Goal: Book appointment/travel/reservation

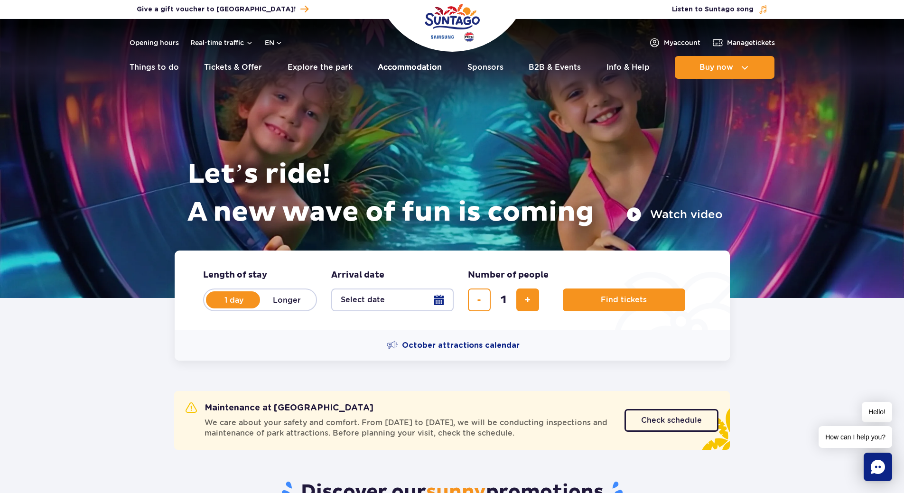
click at [428, 67] on link "Accommodation" at bounding box center [410, 67] width 64 height 23
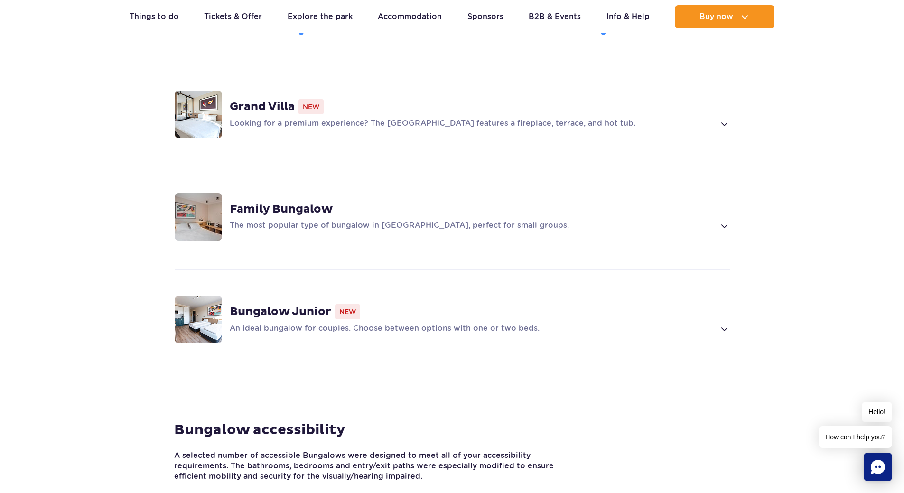
scroll to position [712, 0]
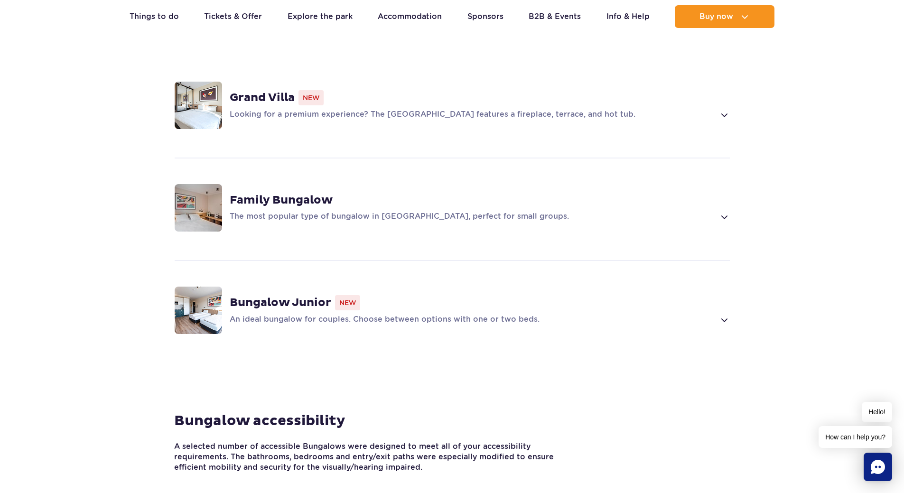
click at [273, 91] on strong "Grand Villa" at bounding box center [262, 98] width 65 height 14
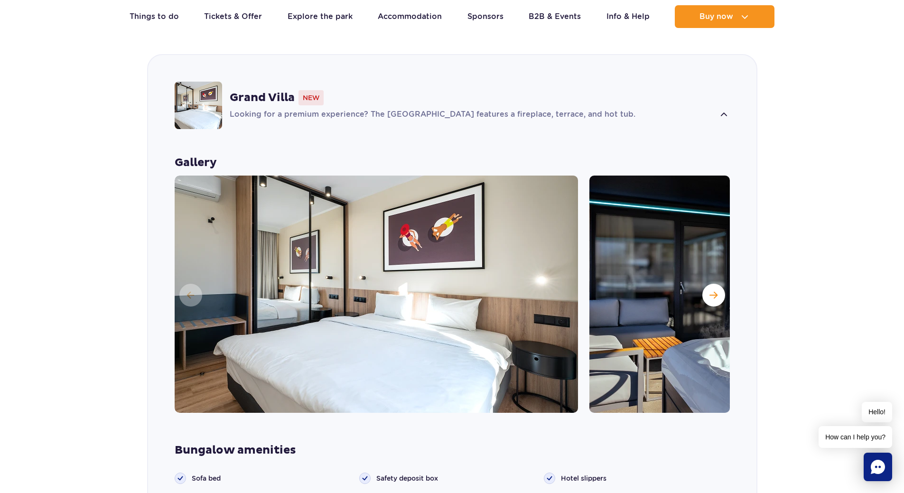
scroll to position [709, 0]
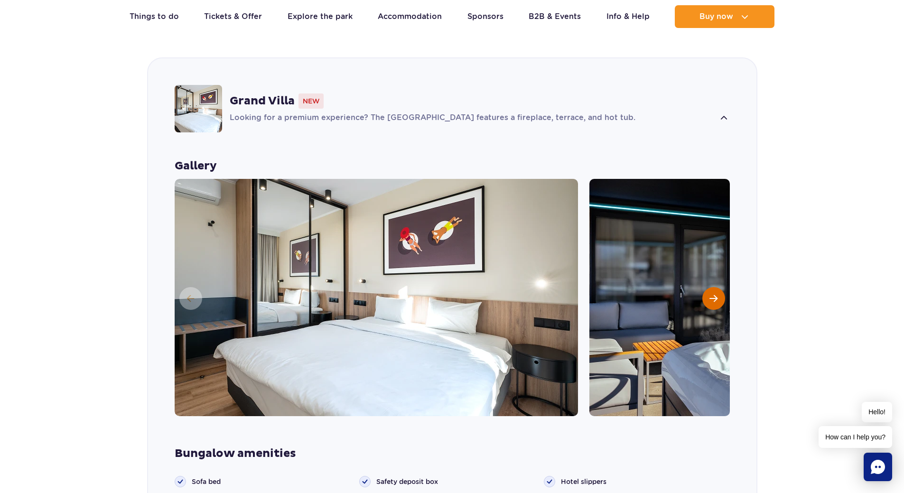
click at [720, 287] on button "Next slide" at bounding box center [714, 298] width 23 height 23
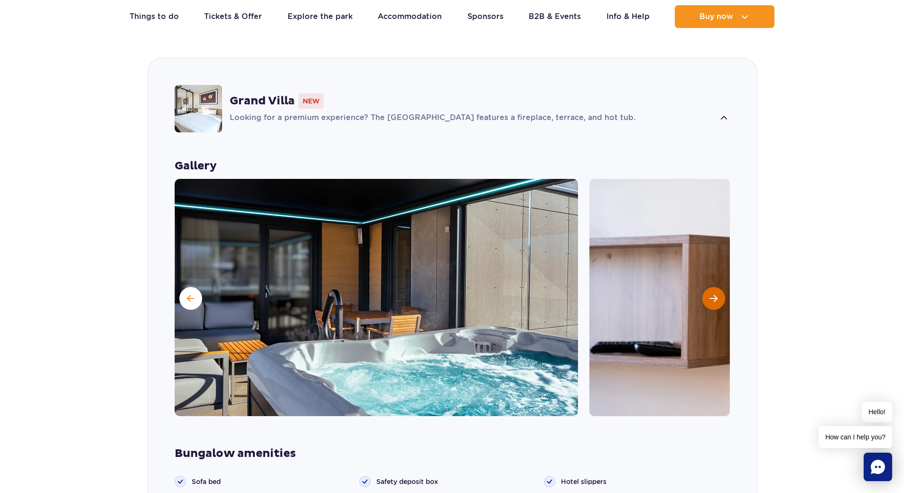
click at [720, 287] on button "Next slide" at bounding box center [714, 298] width 23 height 23
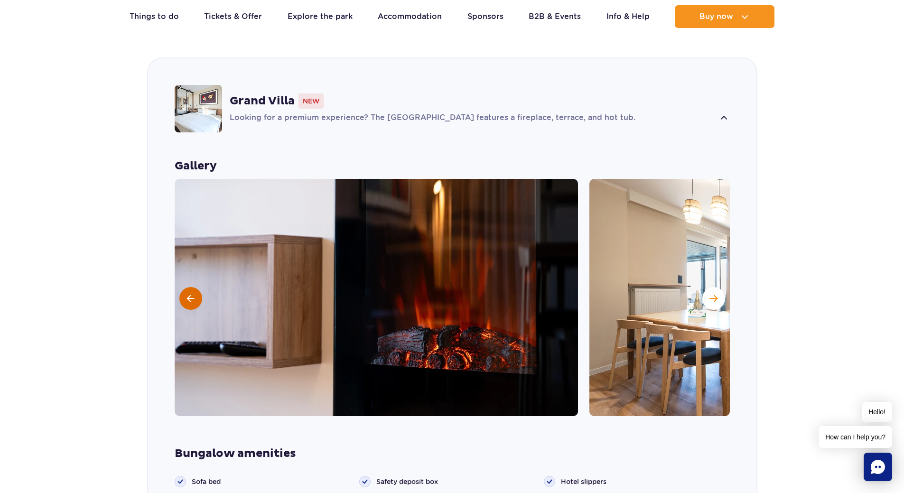
click at [188, 294] on span at bounding box center [190, 298] width 7 height 9
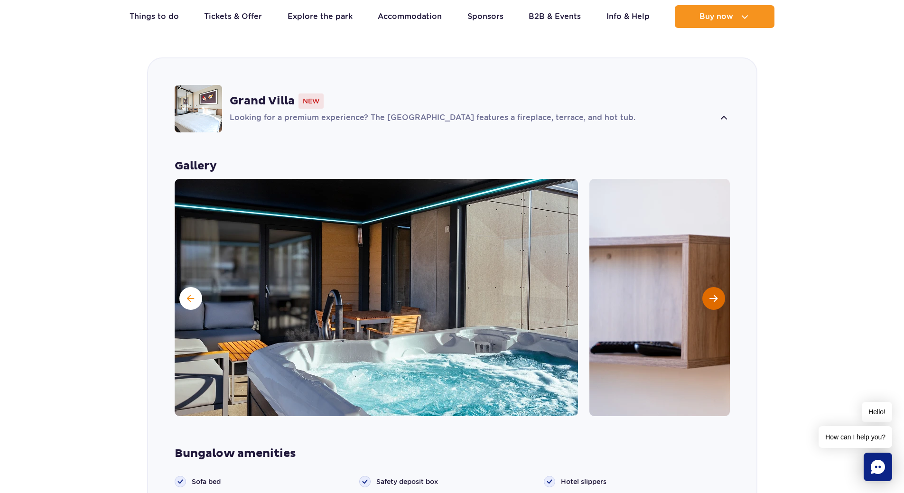
click at [714, 294] on span "Next slide" at bounding box center [714, 298] width 8 height 9
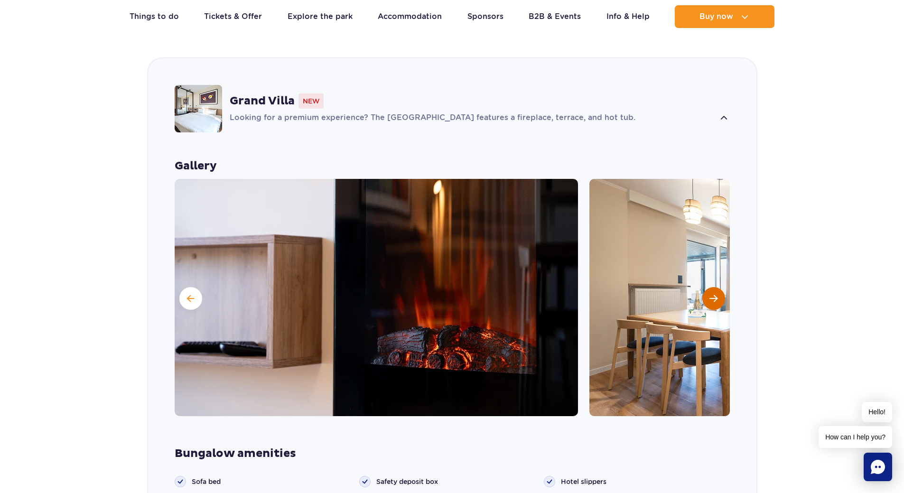
click at [714, 294] on span "Next slide" at bounding box center [714, 298] width 8 height 9
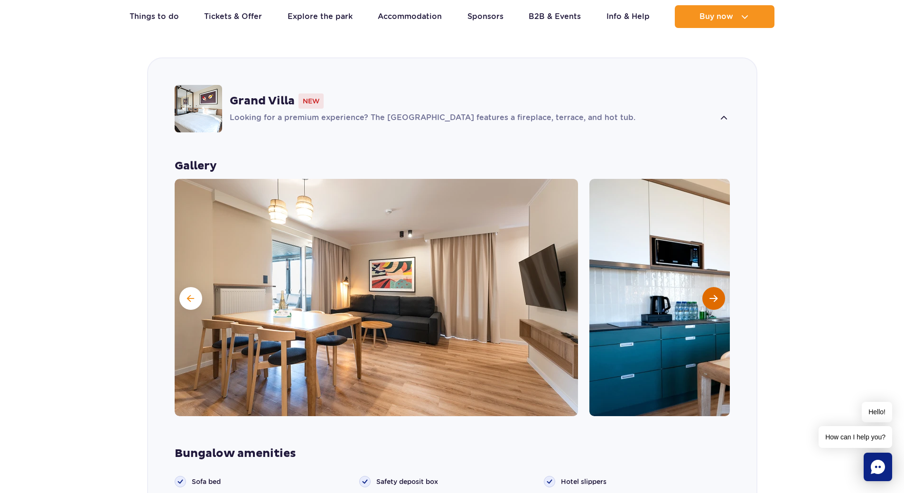
click at [714, 294] on span "Next slide" at bounding box center [714, 298] width 8 height 9
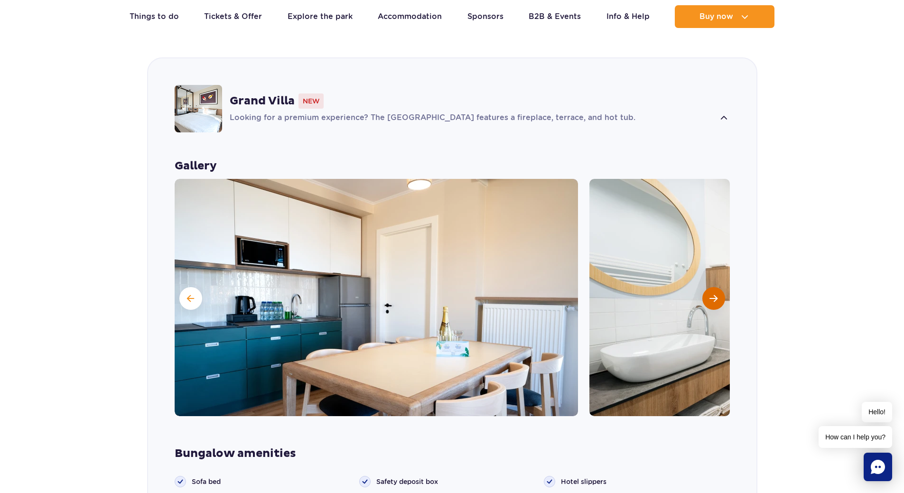
click at [714, 294] on span "Next slide" at bounding box center [714, 298] width 8 height 9
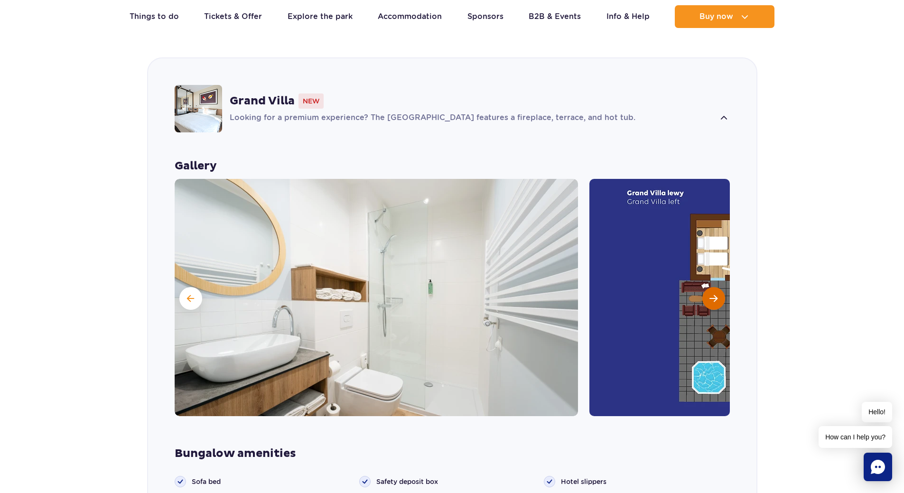
click at [714, 294] on span "Next slide" at bounding box center [714, 298] width 8 height 9
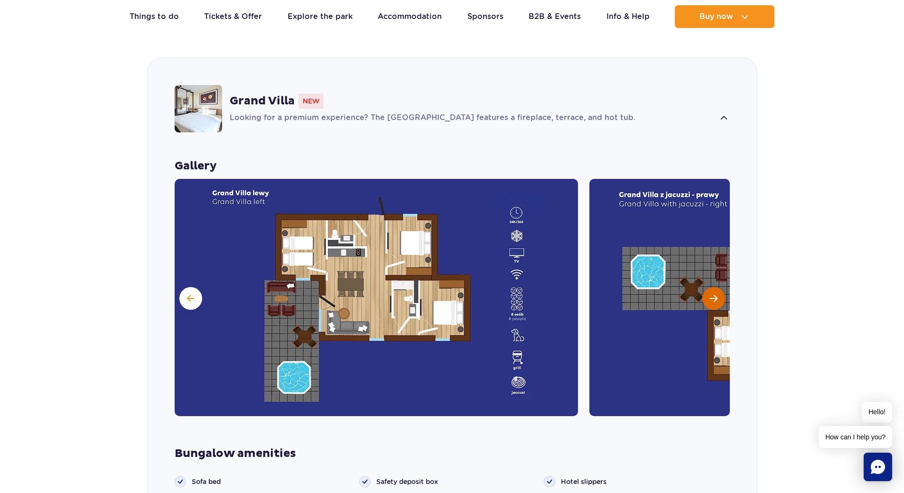
click at [714, 294] on span "Next slide" at bounding box center [714, 298] width 8 height 9
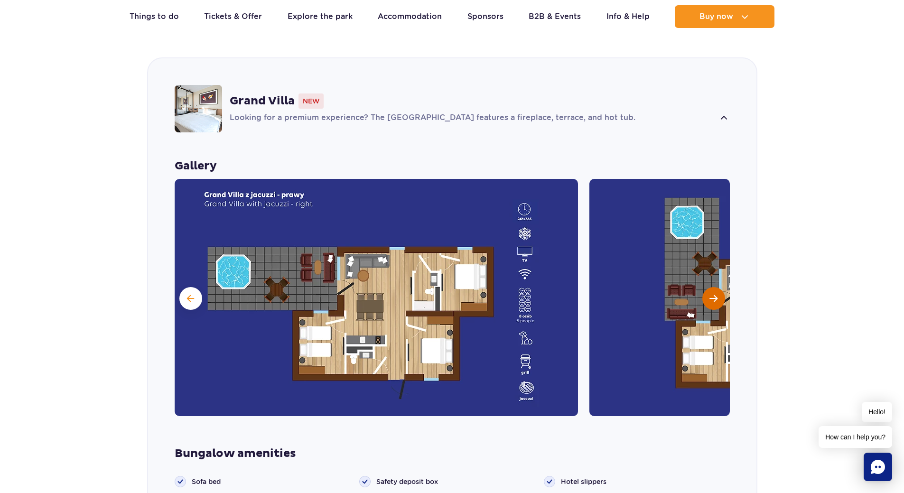
click at [714, 294] on span "Next slide" at bounding box center [714, 298] width 8 height 9
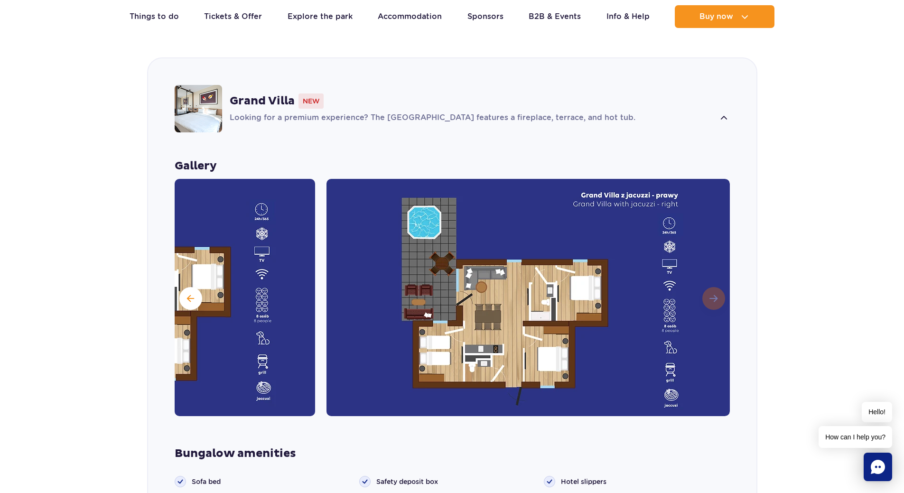
click at [714, 280] on img at bounding box center [529, 297] width 404 height 237
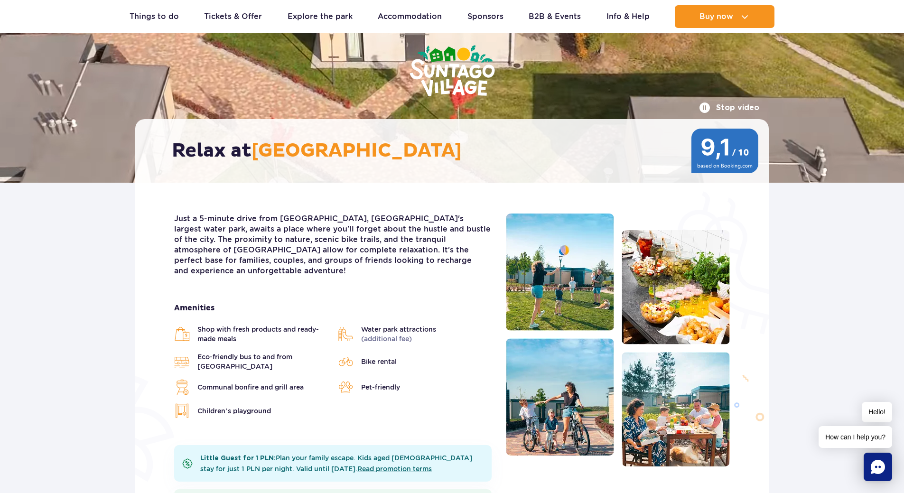
scroll to position [0, 0]
